Goal: Learn about a topic

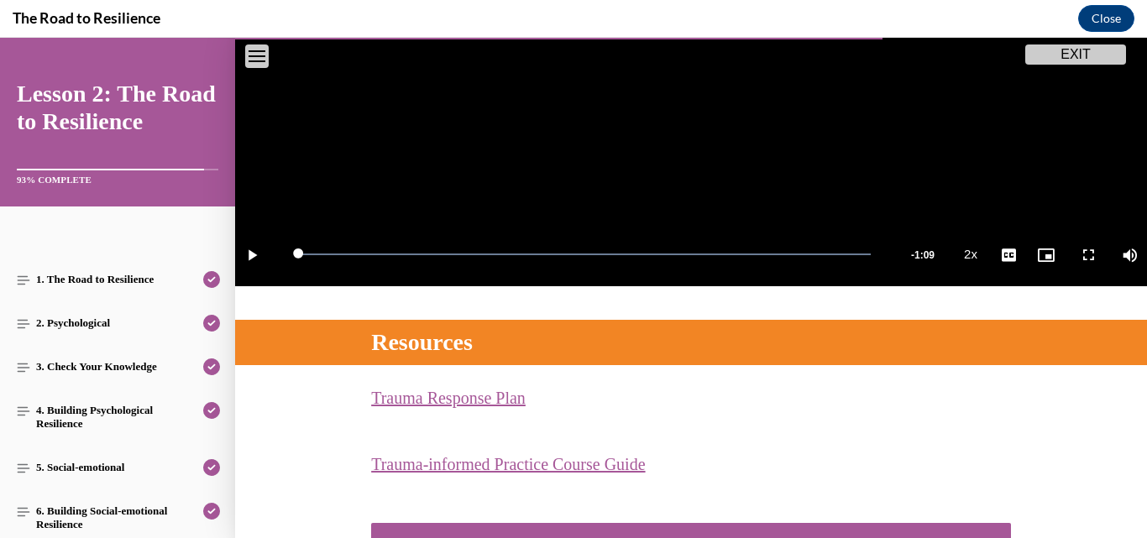
scroll to position [452, 0]
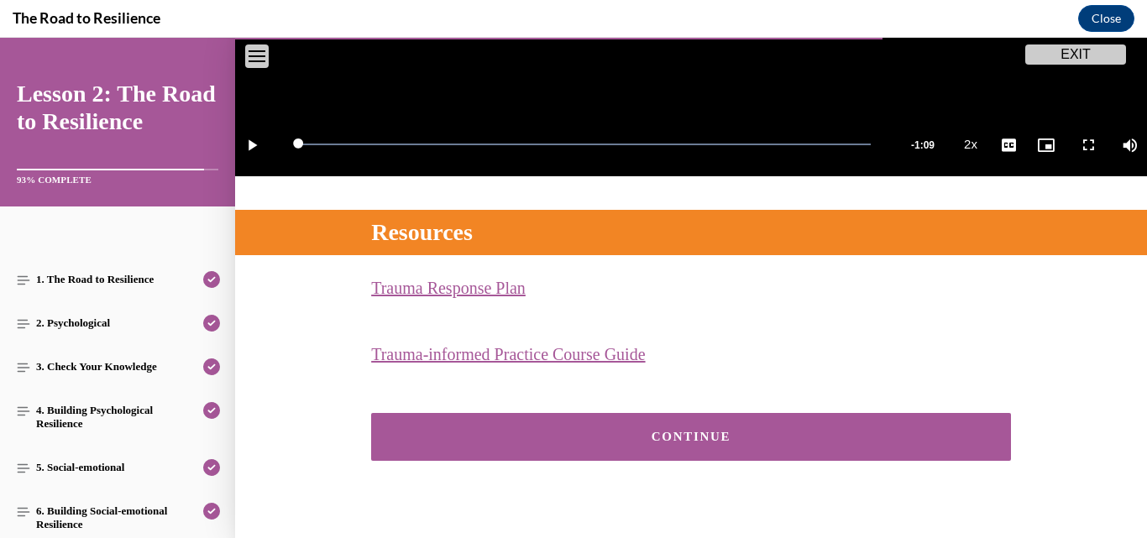
click at [873, 431] on div "CONTINUE" at bounding box center [691, 437] width 588 height 13
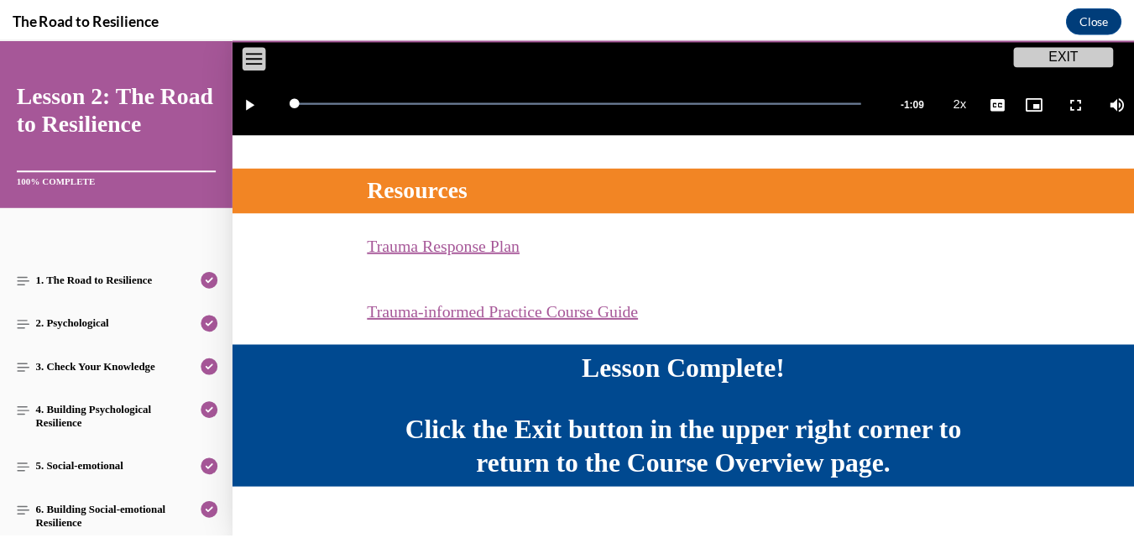
scroll to position [624, 0]
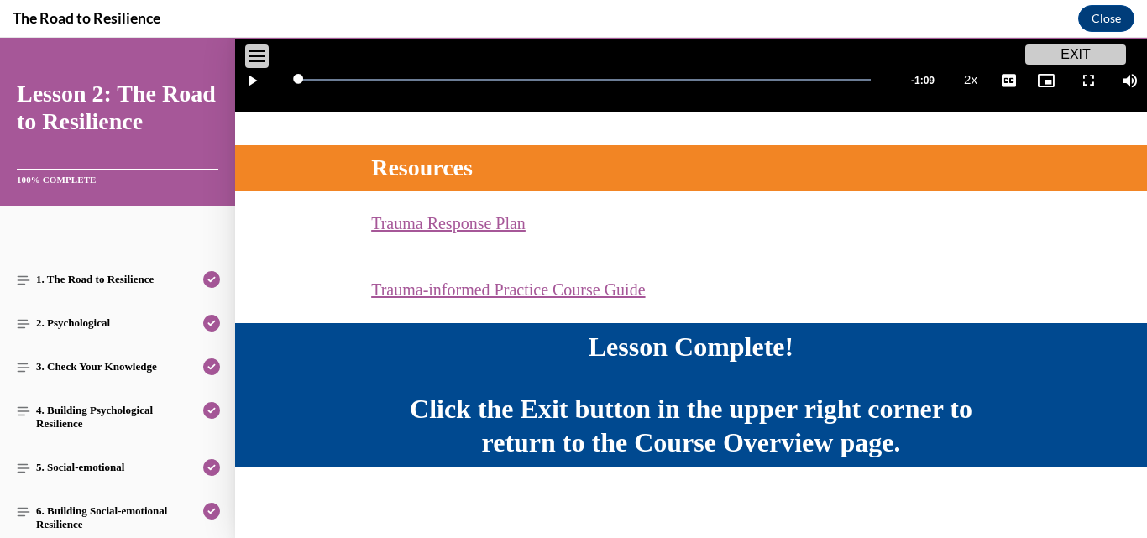
click at [1066, 59] on button "EXIT" at bounding box center [1075, 54] width 101 height 20
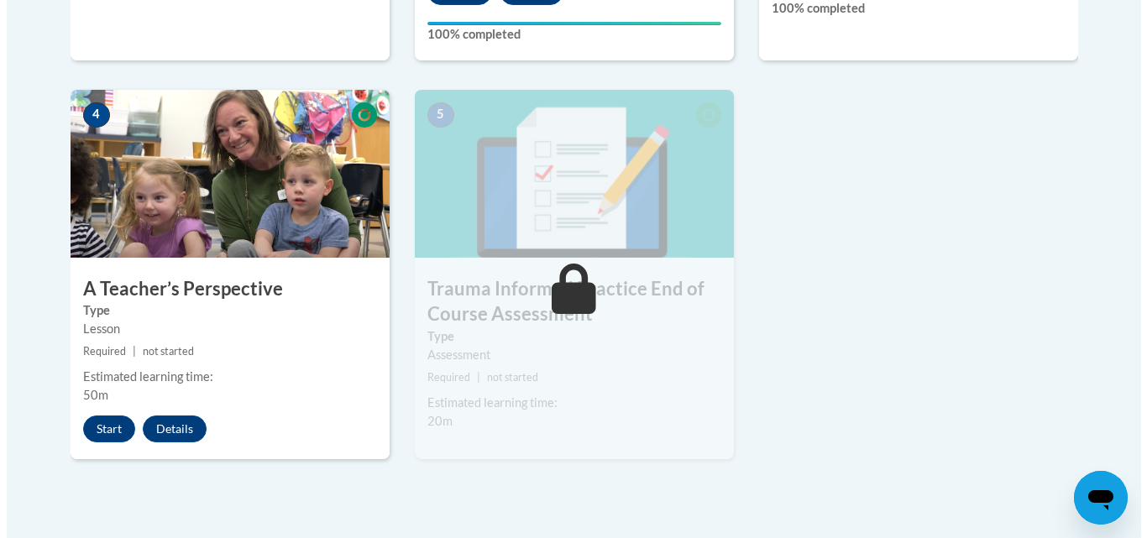
scroll to position [944, 0]
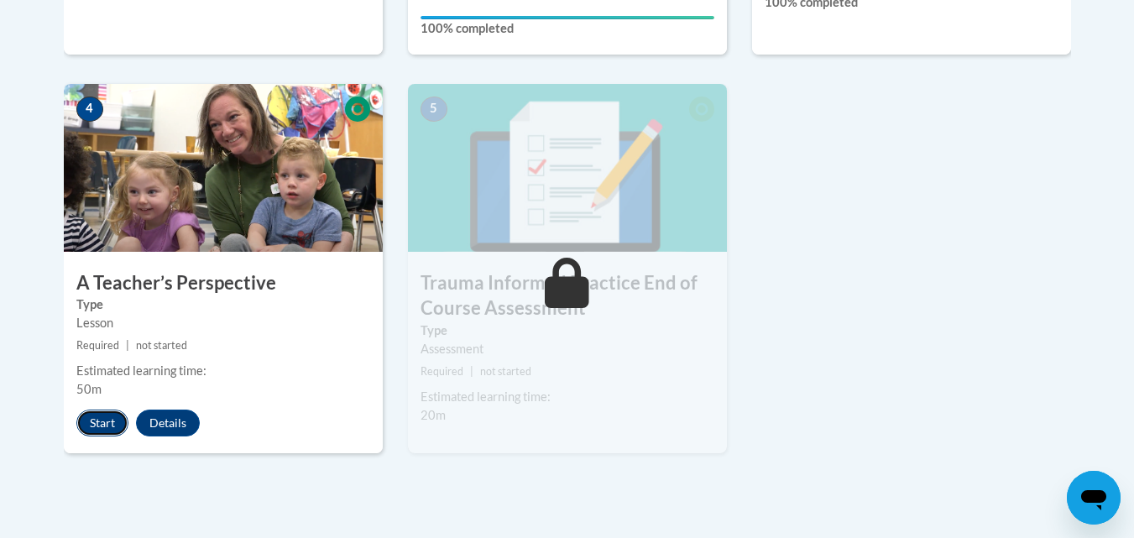
click at [115, 421] on button "Start" at bounding box center [102, 423] width 52 height 27
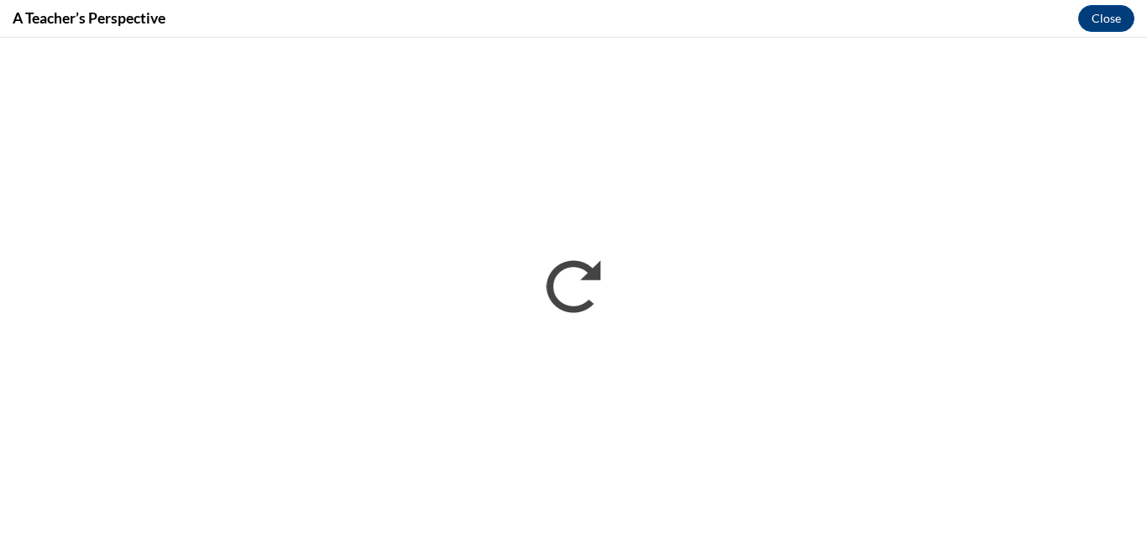
scroll to position [0, 0]
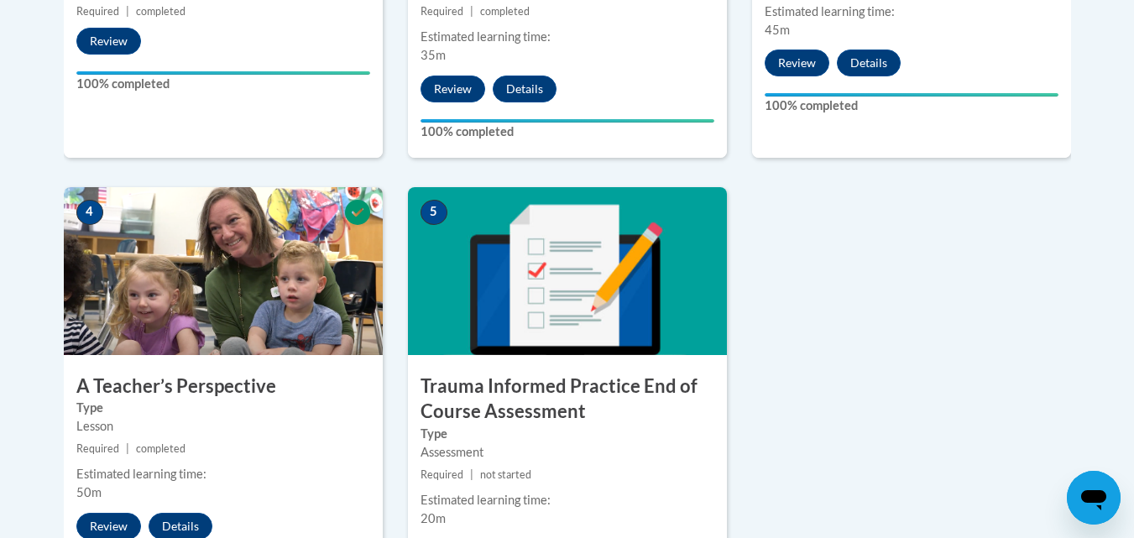
scroll to position [844, 0]
